Goal: Find specific page/section

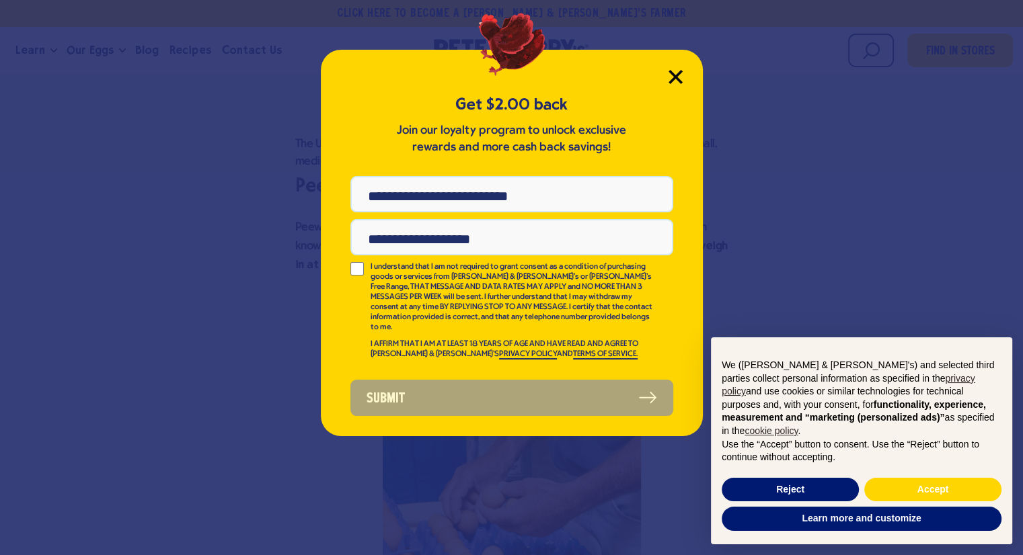
click at [669, 81] on icon "Close Modal" at bounding box center [675, 77] width 12 height 12
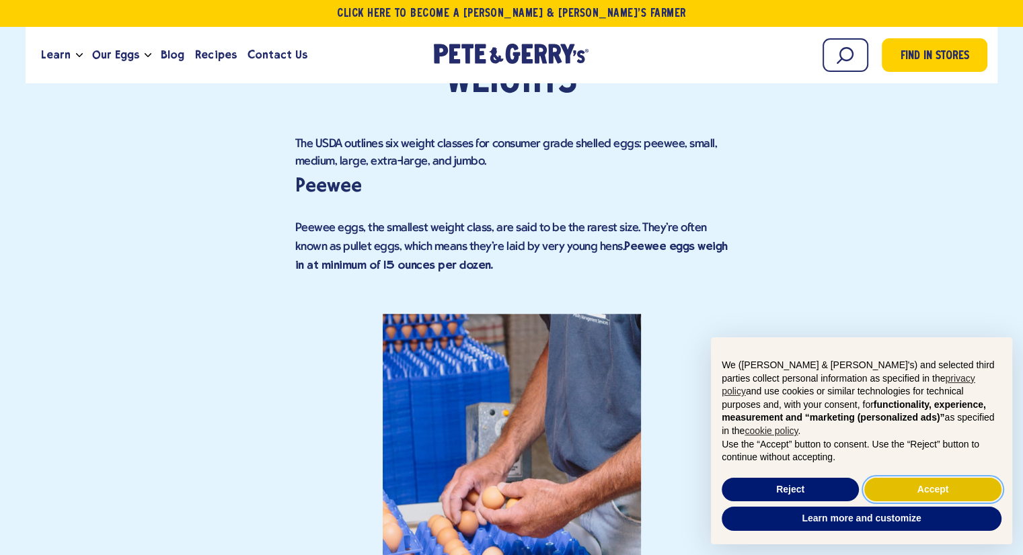
click at [905, 488] on button "Accept" at bounding box center [932, 490] width 137 height 24
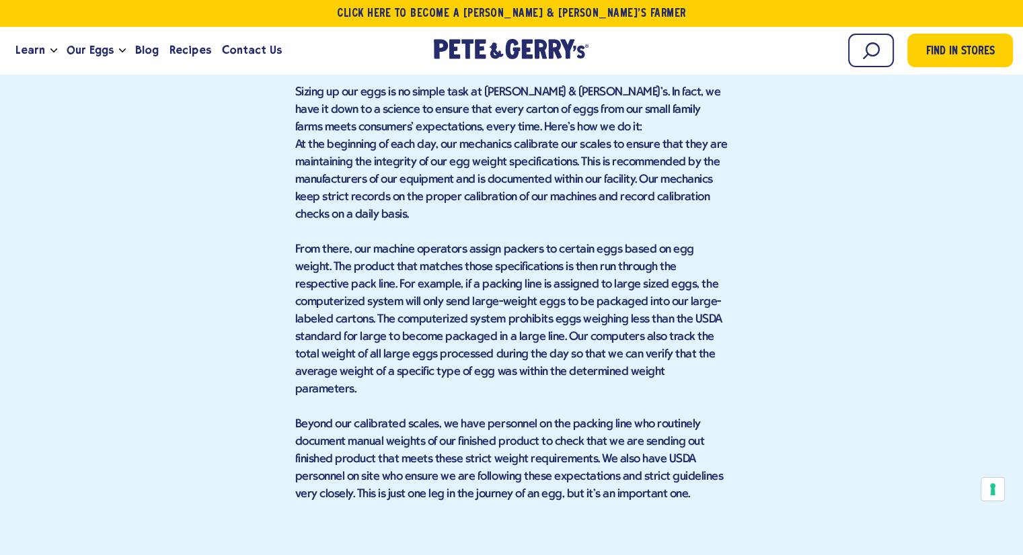
scroll to position [4744, 0]
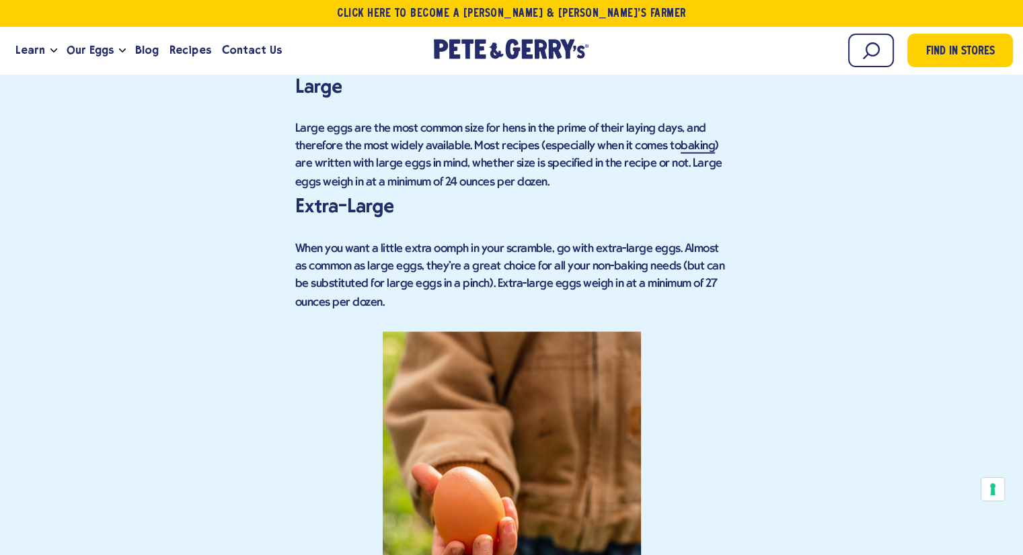
scroll to position [2923, 0]
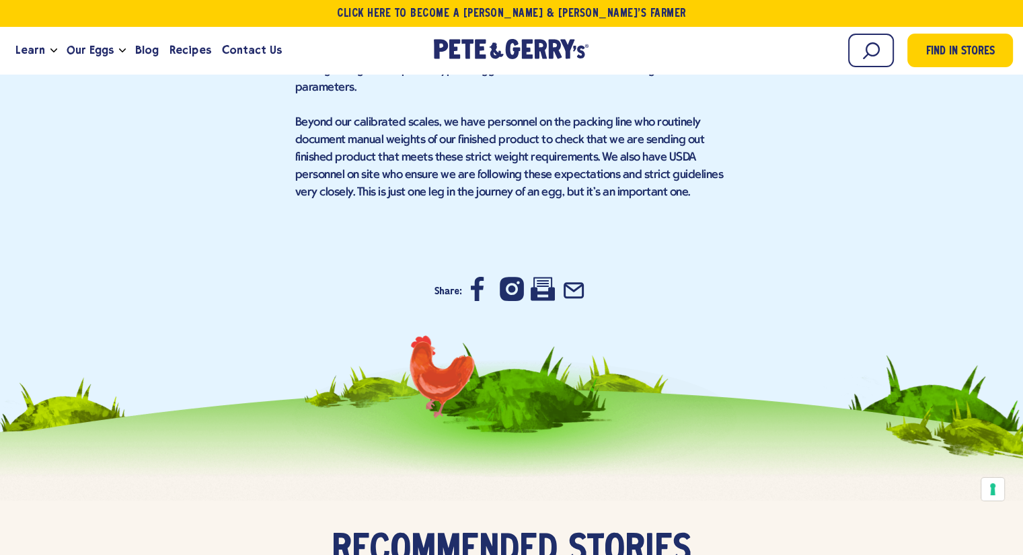
scroll to position [5009, 0]
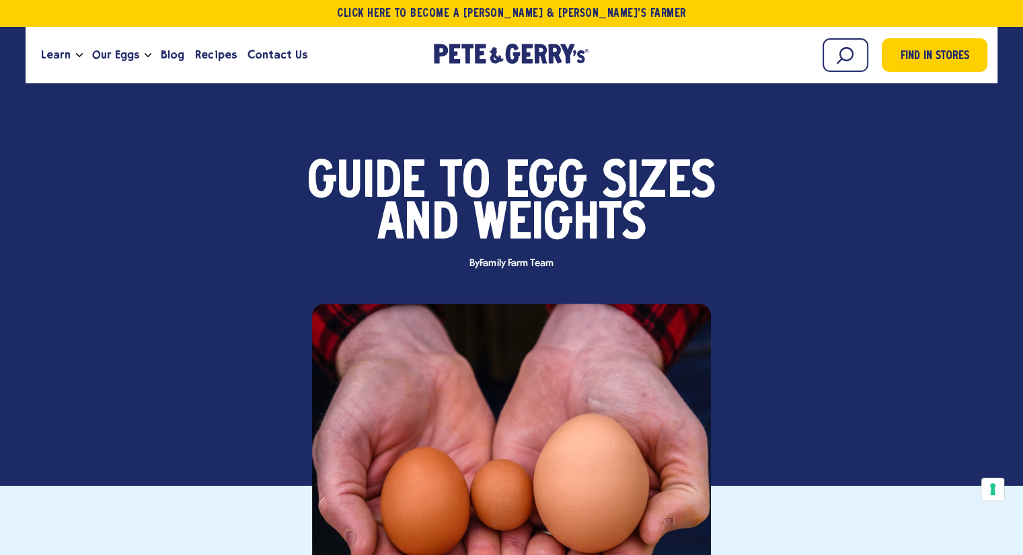
scroll to position [5007, 0]
